Goal: Task Accomplishment & Management: Complete application form

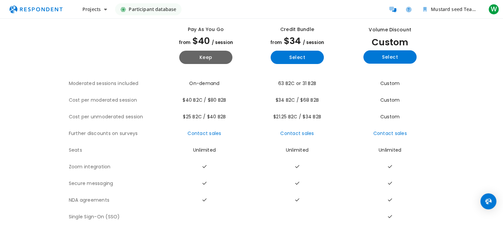
scroll to position [43, 0]
click at [101, 8] on button "Projects" at bounding box center [94, 9] width 35 height 12
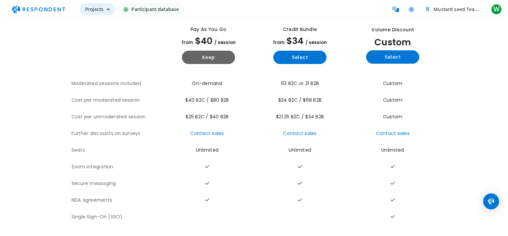
scroll to position [0, 0]
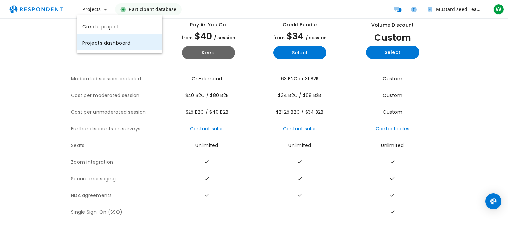
click at [108, 41] on link "Projects dashboard" at bounding box center [119, 42] width 85 height 16
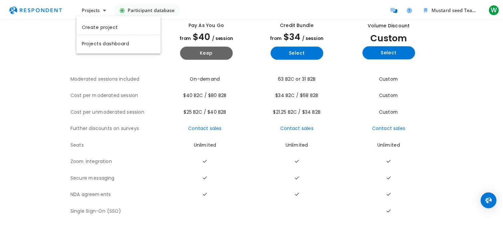
scroll to position [43, 0]
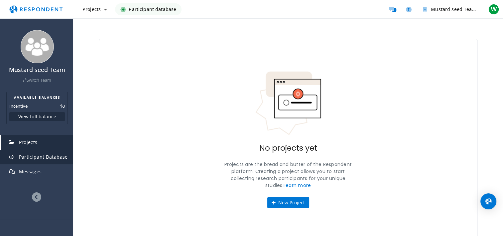
click at [58, 157] on span "Participant Database" at bounding box center [43, 156] width 49 height 6
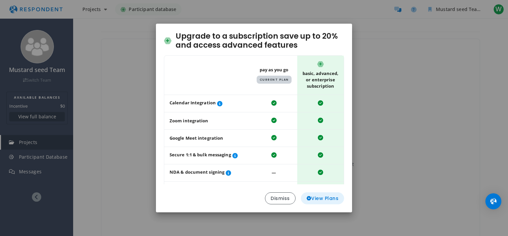
click at [336, 199] on span "View Plans" at bounding box center [323, 198] width 32 height 7
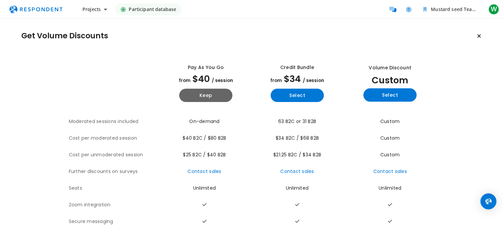
click at [163, 9] on span "Participant database" at bounding box center [153, 9] width 48 height 12
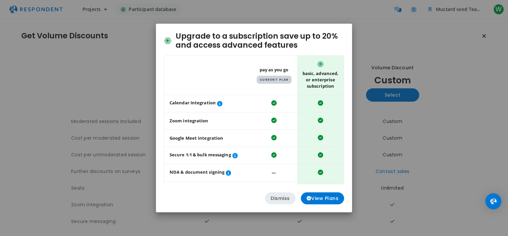
click at [287, 196] on button "Dismiss" at bounding box center [280, 198] width 31 height 12
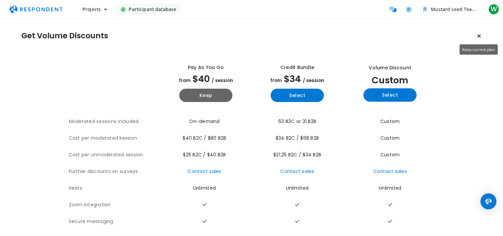
click at [479, 36] on icon "Keep current plan" at bounding box center [479, 35] width 4 height 5
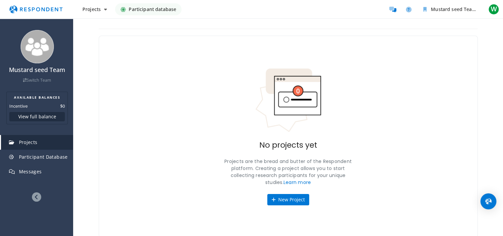
scroll to position [4, 0]
click at [289, 196] on button "New Project" at bounding box center [288, 198] width 42 height 11
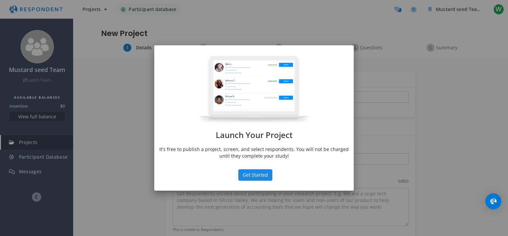
click at [246, 173] on button "Get Started" at bounding box center [255, 174] width 34 height 11
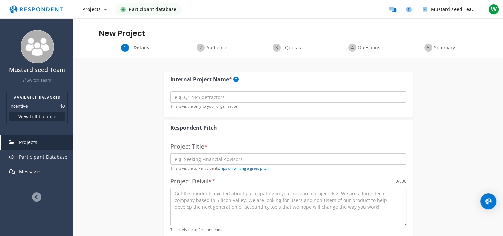
click at [220, 48] on span "Audience" at bounding box center [217, 47] width 22 height 7
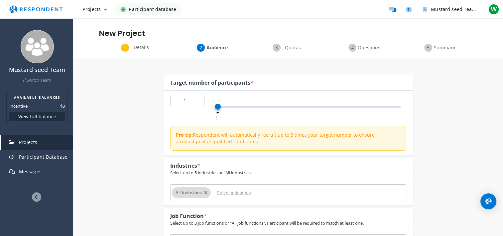
click at [145, 46] on span "Details" at bounding box center [141, 47] width 22 height 7
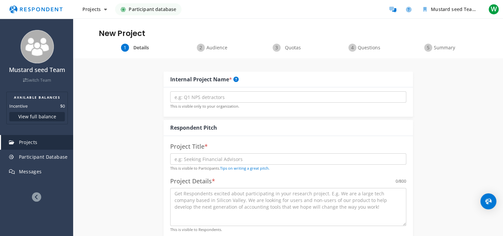
click at [211, 47] on span "Audience" at bounding box center [217, 47] width 22 height 7
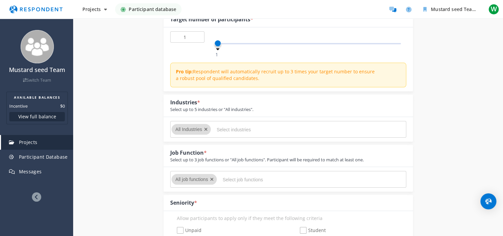
scroll to position [67, 0]
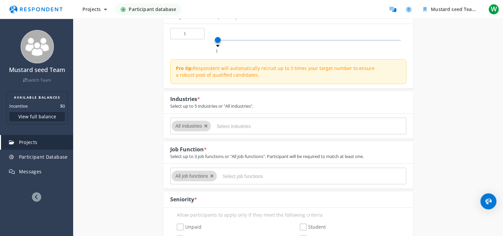
click at [220, 125] on input "Select industries" at bounding box center [267, 125] width 100 height 11
click at [207, 125] on icon "Remove All Industries" at bounding box center [206, 125] width 4 height 5
click at [206, 124] on icon "Remove All Industries" at bounding box center [206, 125] width 4 height 5
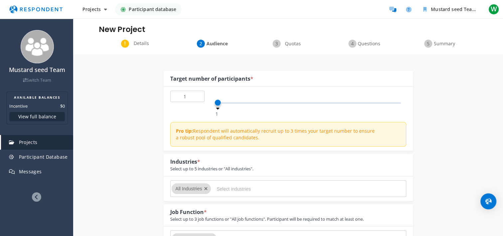
scroll to position [0, 0]
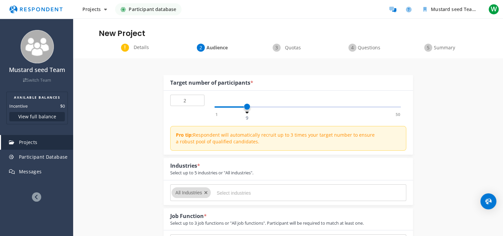
type input "1"
drag, startPoint x: 217, startPoint y: 107, endPoint x: 202, endPoint y: 126, distance: 24.7
click at [204, 122] on div "1 1 50 1 Pro tip: Respondent will automatically recruit up to 3 times your targ…" at bounding box center [288, 122] width 249 height 64
click at [134, 47] on span "Details" at bounding box center [141, 47] width 22 height 7
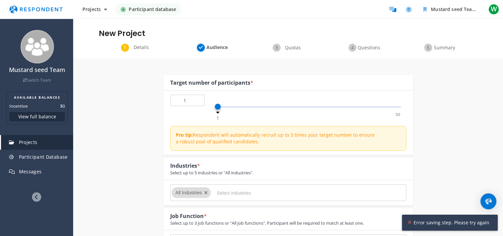
click at [142, 48] on span "Details" at bounding box center [141, 47] width 22 height 7
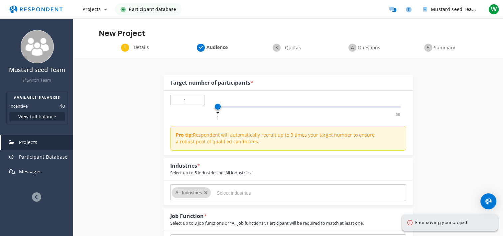
click at [125, 49] on div "Details" at bounding box center [137, 48] width 76 height 8
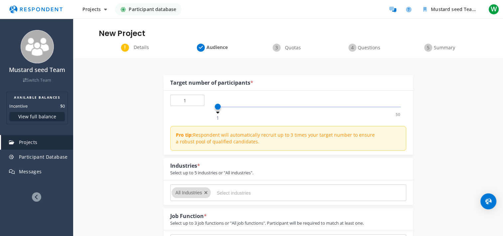
click at [142, 46] on span "Details" at bounding box center [141, 47] width 22 height 7
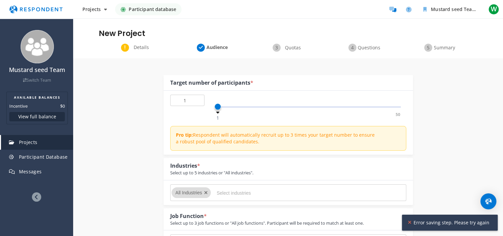
click at [408, 222] on div "Error saving step. Please try again" at bounding box center [450, 222] width 96 height 16
click at [410, 221] on div "Error saving step. Please try again" at bounding box center [450, 222] width 96 height 16
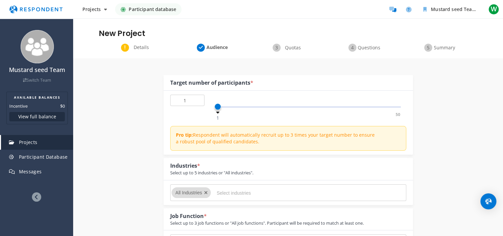
click at [139, 47] on span "Details" at bounding box center [141, 47] width 22 height 7
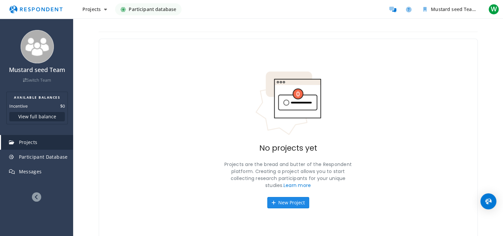
click at [302, 204] on button "New Project" at bounding box center [288, 202] width 42 height 11
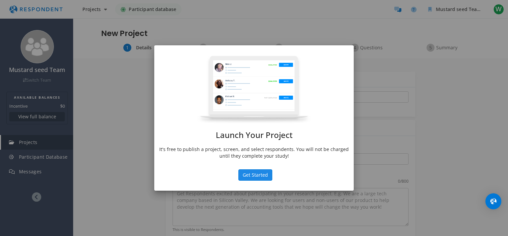
click at [264, 174] on button "Get Started" at bounding box center [255, 174] width 34 height 11
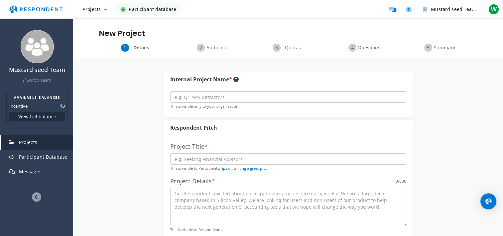
click at [237, 77] on icon at bounding box center [236, 79] width 5 height 5
